Goal: Transaction & Acquisition: Purchase product/service

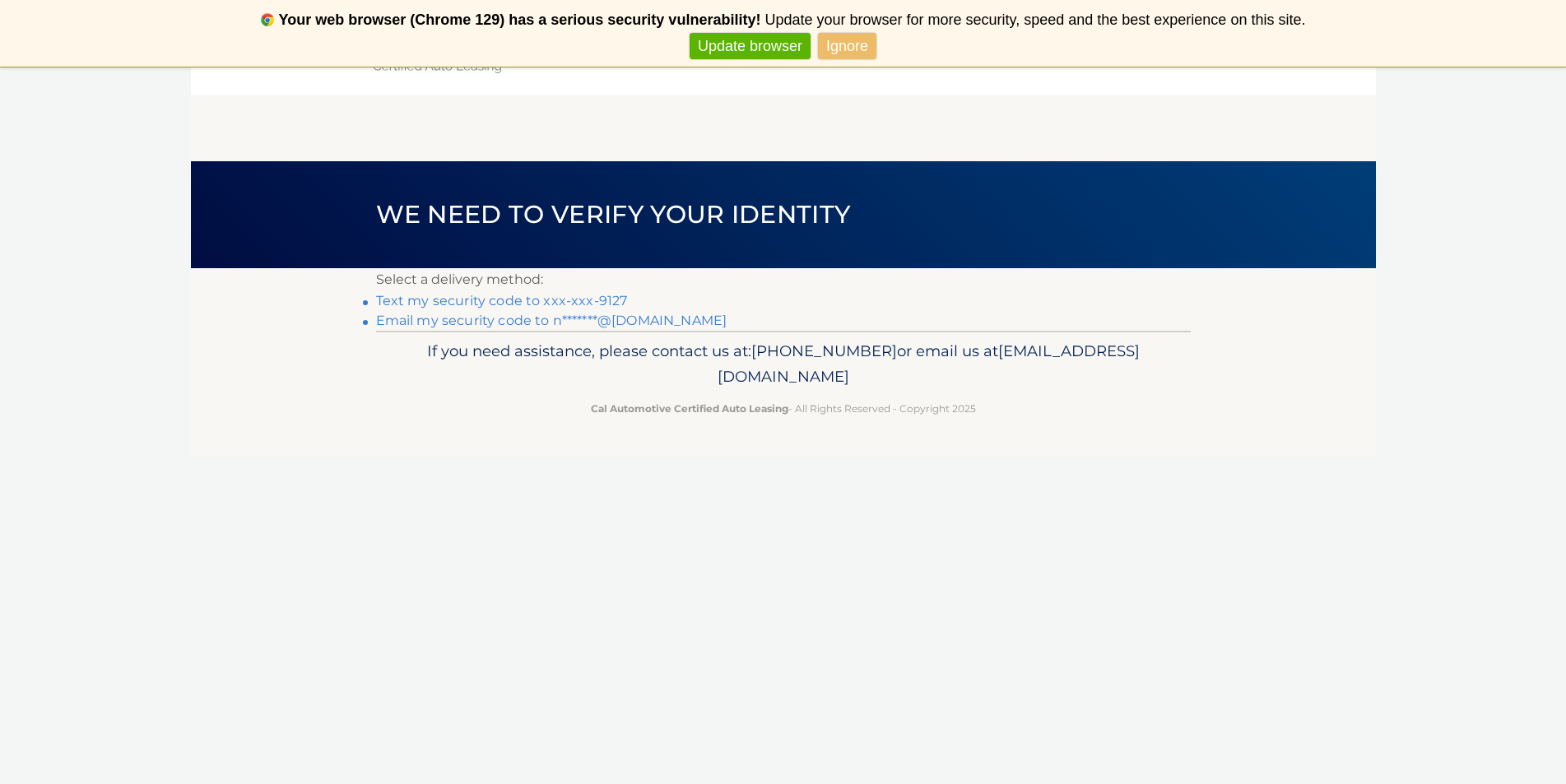
click at [646, 319] on link "Email my security code to n*******@yahoo.com" at bounding box center [551, 320] width 351 height 15
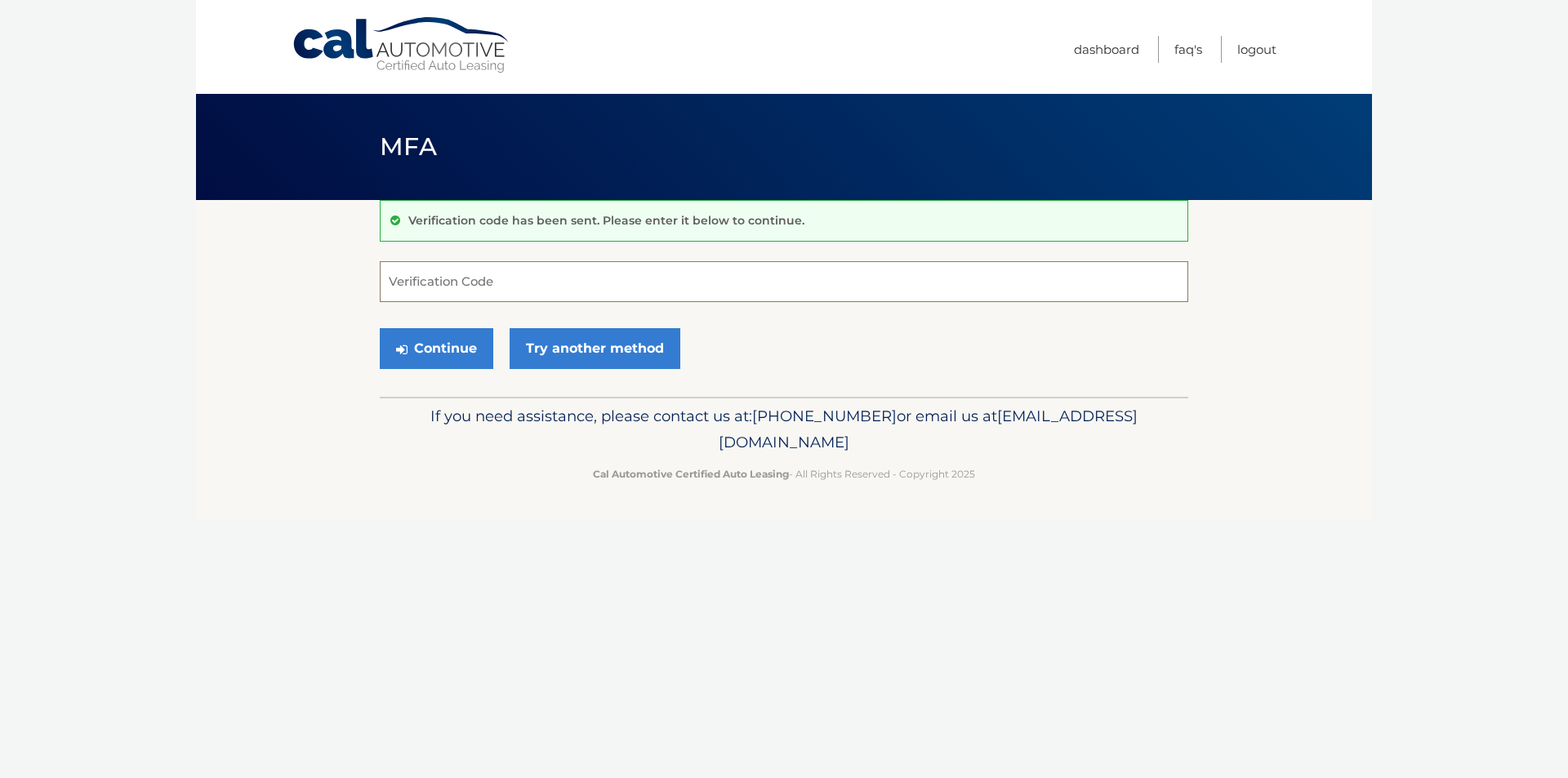
click at [460, 275] on input "Verification Code" at bounding box center [784, 281] width 809 height 41
type input "428160"
click at [441, 347] on button "Continue" at bounding box center [436, 347] width 113 height 41
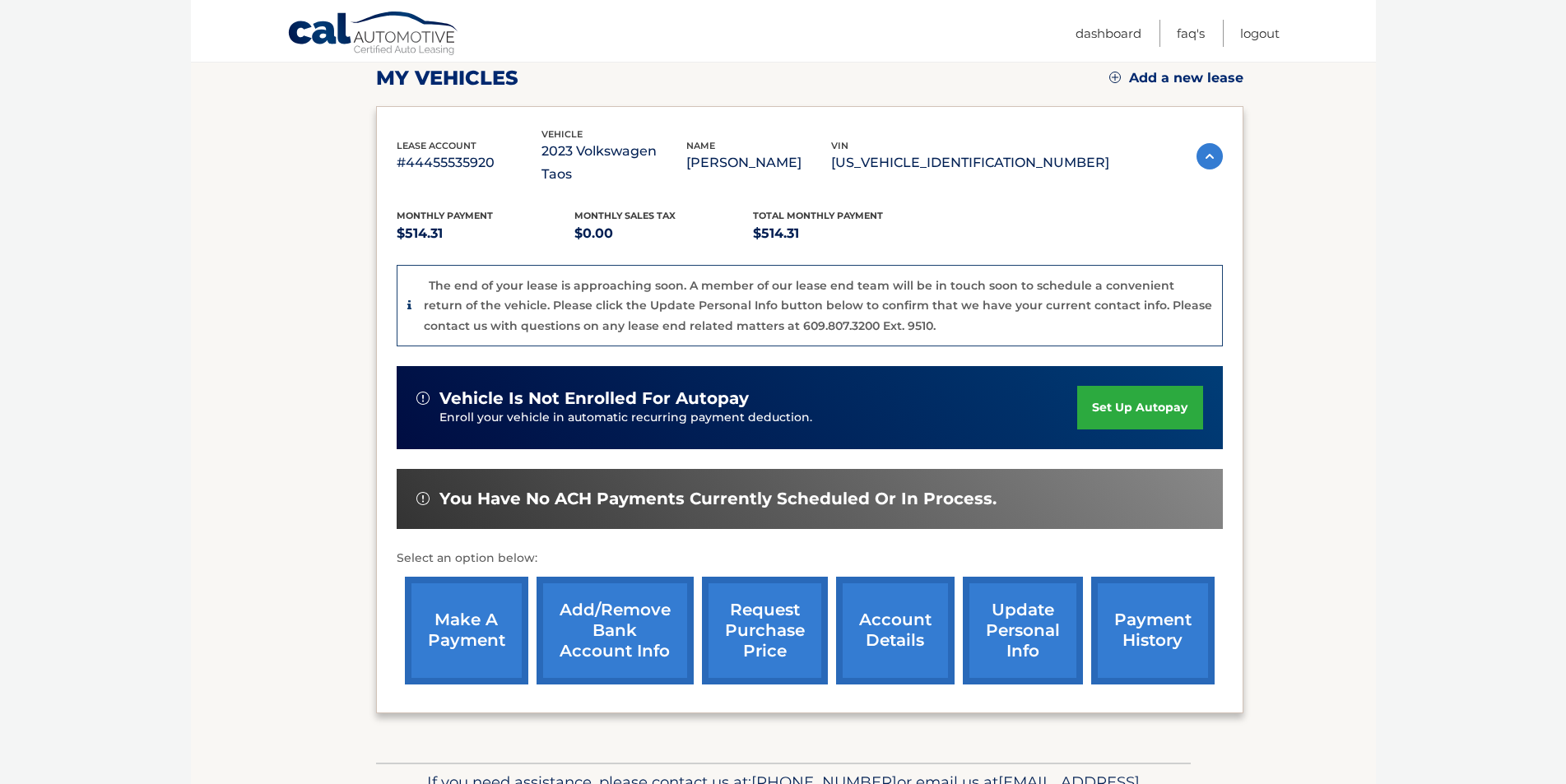
scroll to position [274, 0]
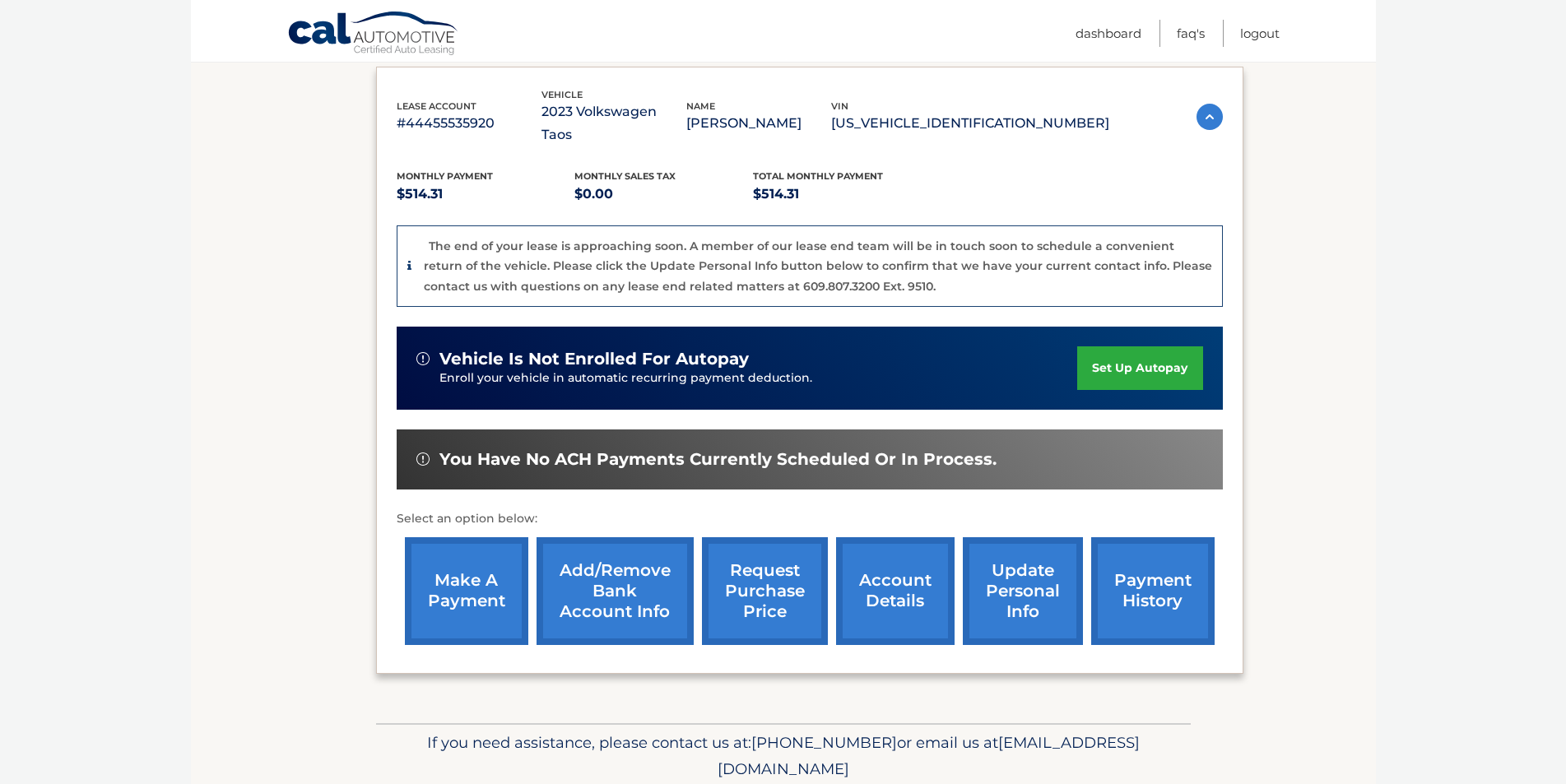
click at [446, 561] on link "make a payment" at bounding box center [466, 590] width 124 height 108
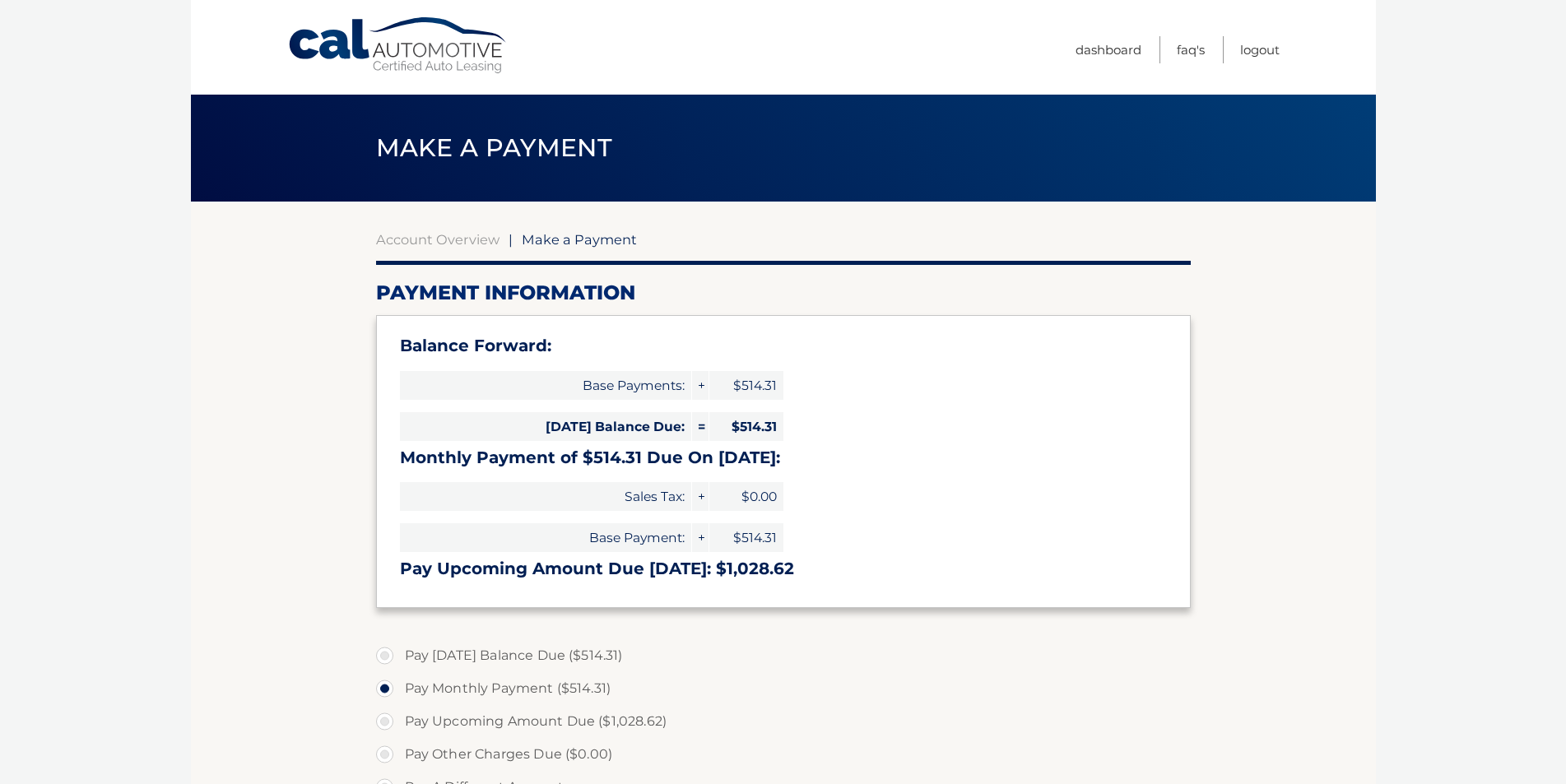
select select "ZTcwMTQwZjYtMTVhOS00ZjI2LTkzNGItY2U0YWQ1ZTBhODUy"
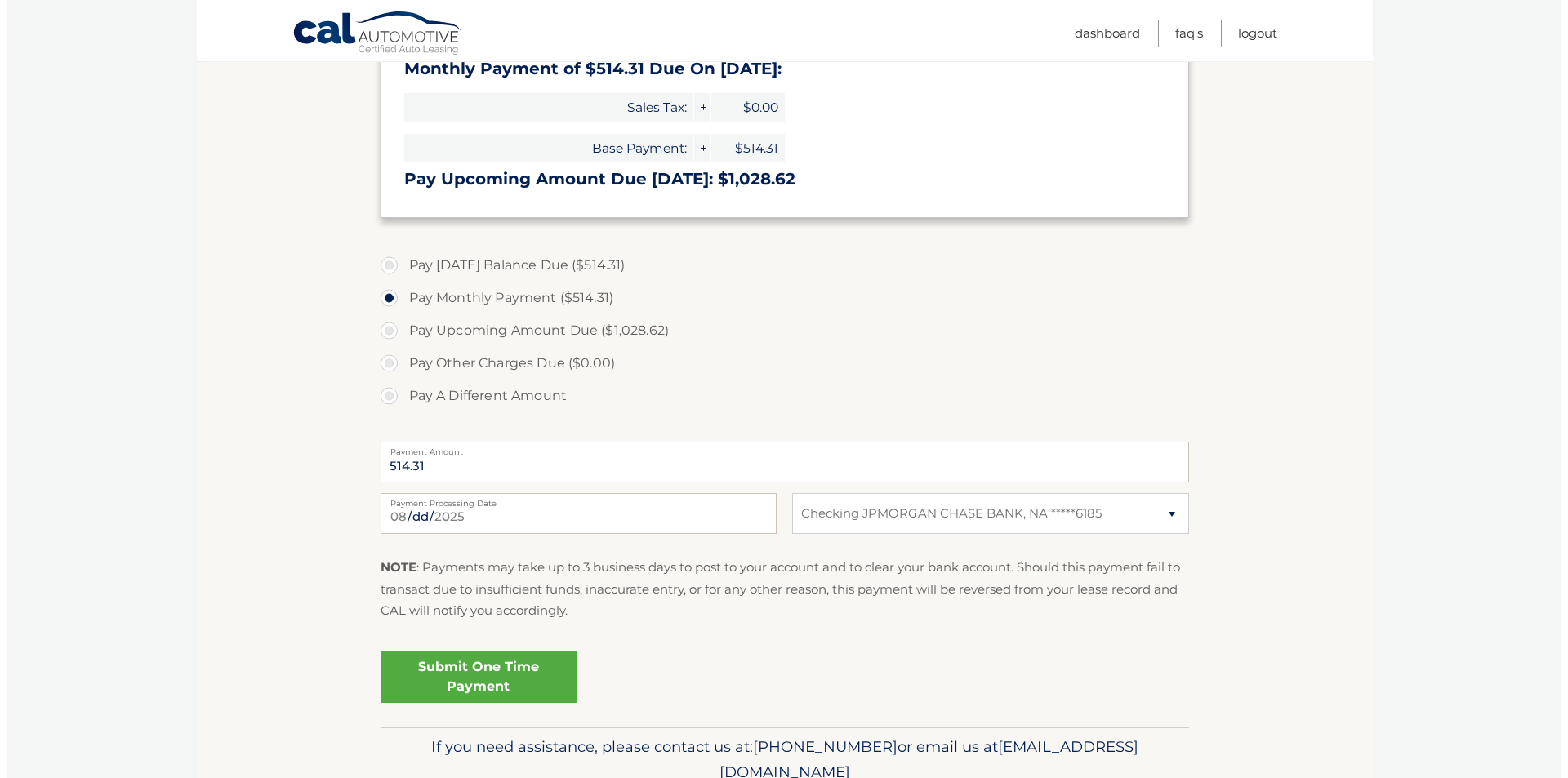
scroll to position [408, 0]
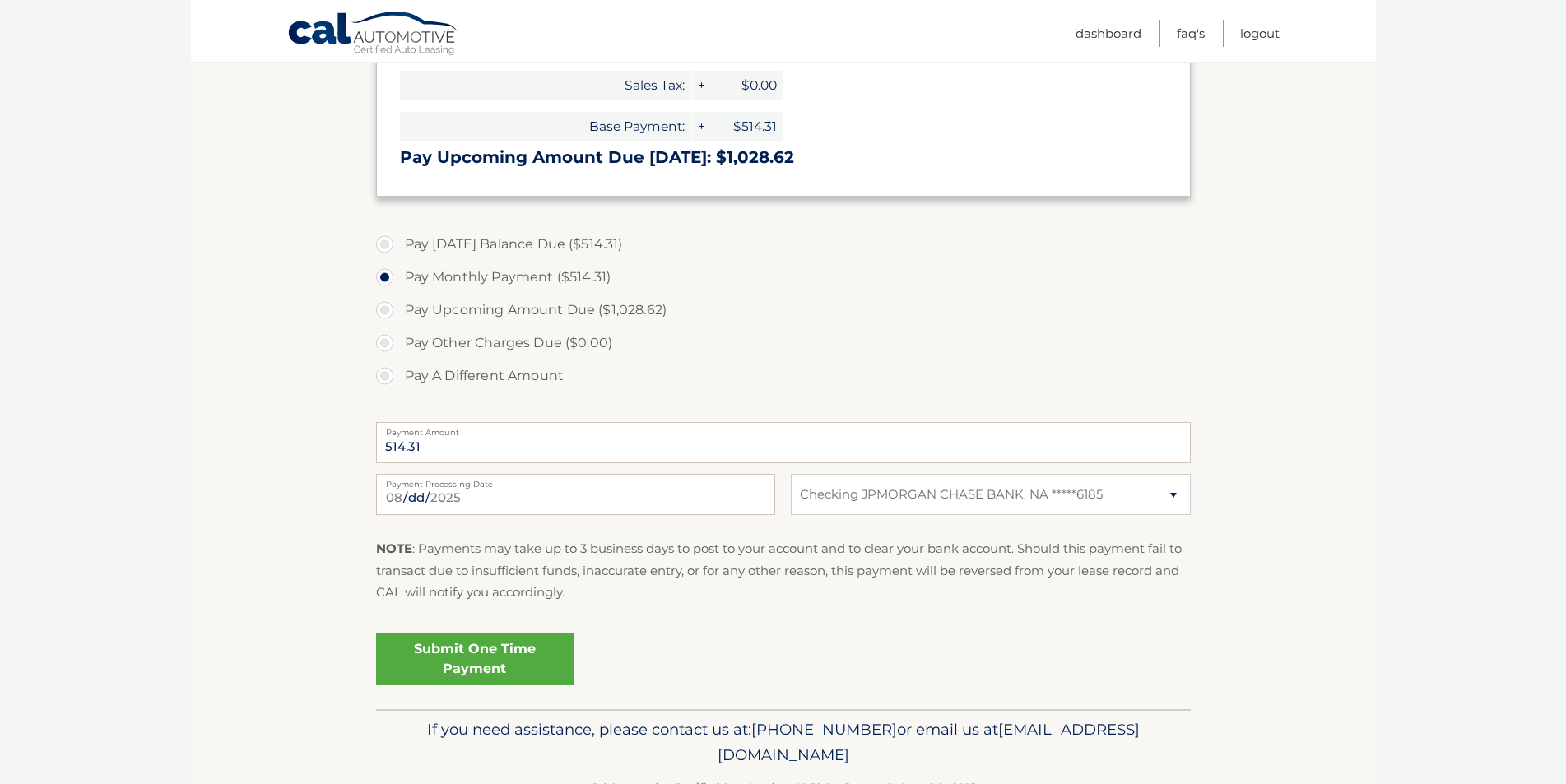
click at [464, 656] on link "Submit One Time Payment" at bounding box center [474, 658] width 197 height 52
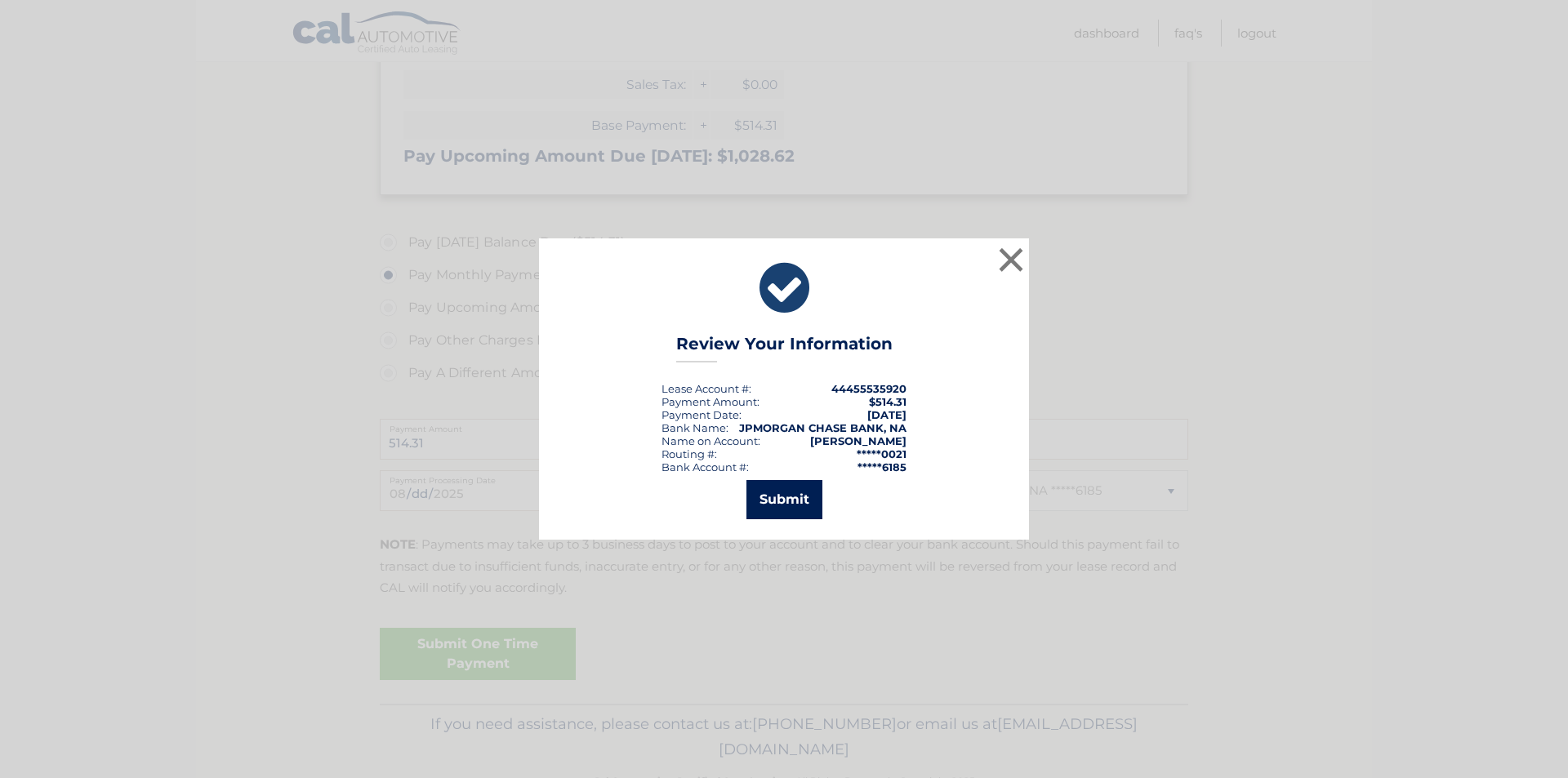
click at [779, 495] on button "Submit" at bounding box center [784, 499] width 76 height 39
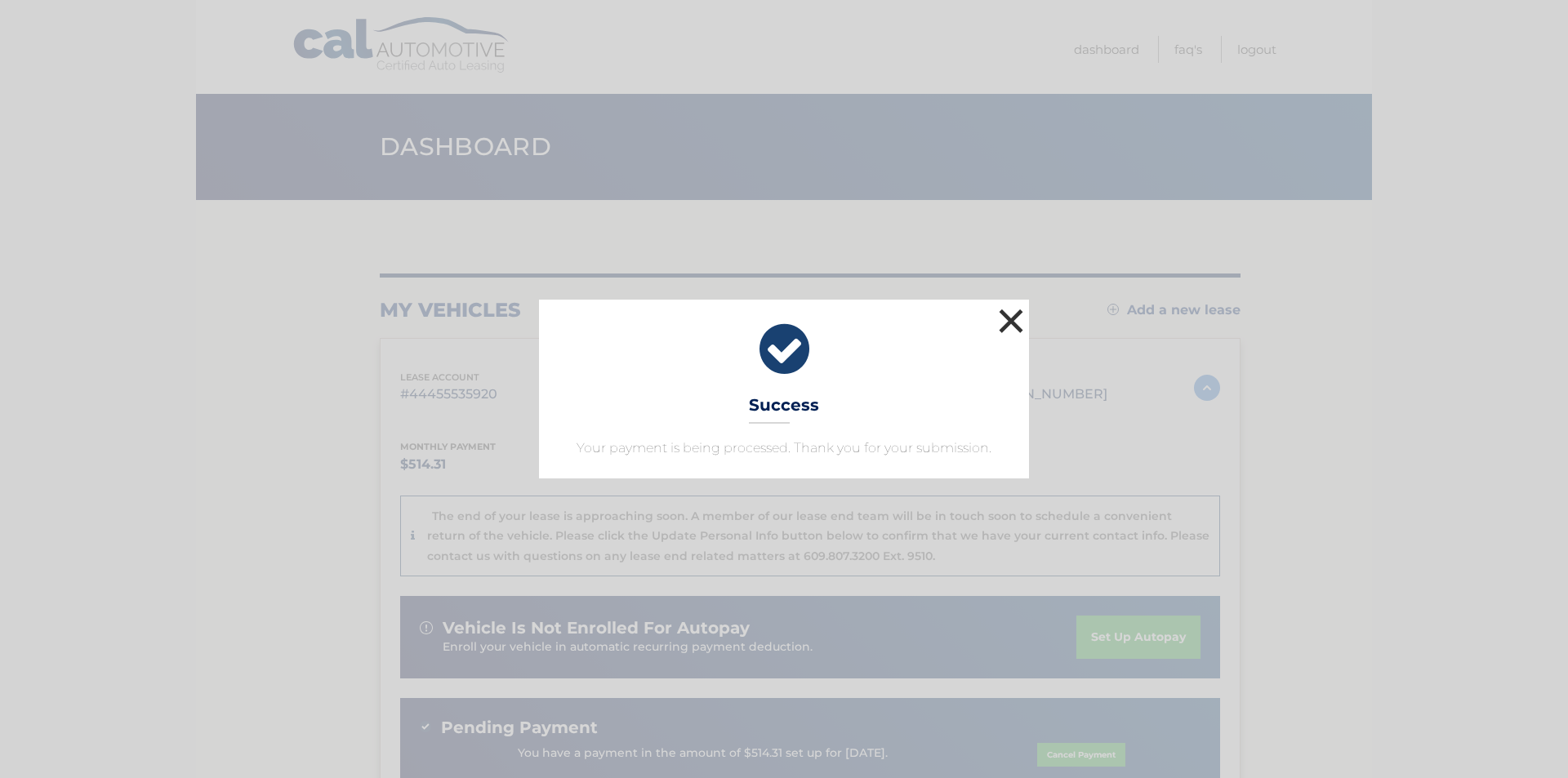
click at [1010, 317] on button "×" at bounding box center [1011, 320] width 33 height 33
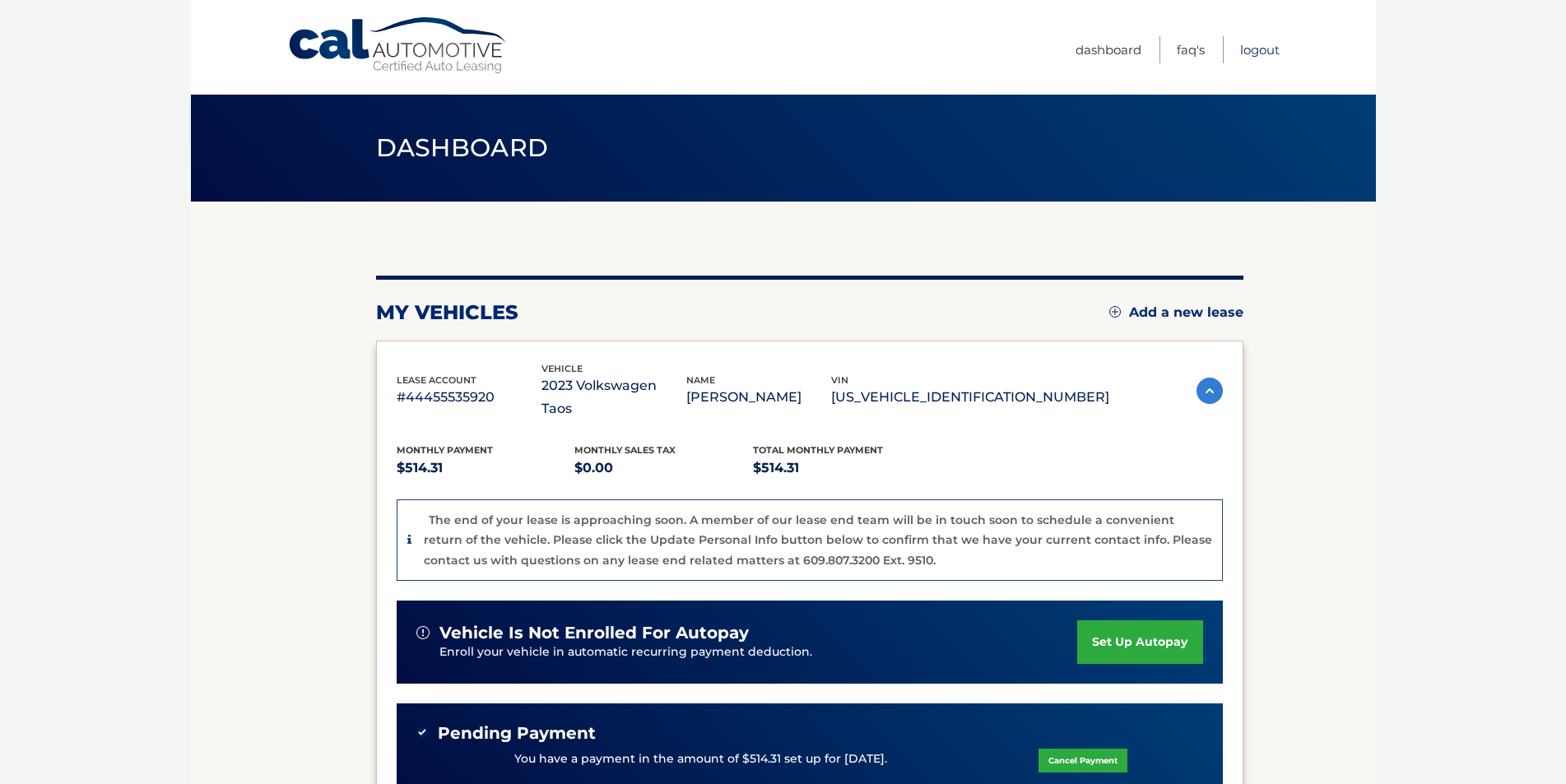
click at [1248, 46] on link "Logout" at bounding box center [1259, 49] width 39 height 28
